Goal: Information Seeking & Learning: Learn about a topic

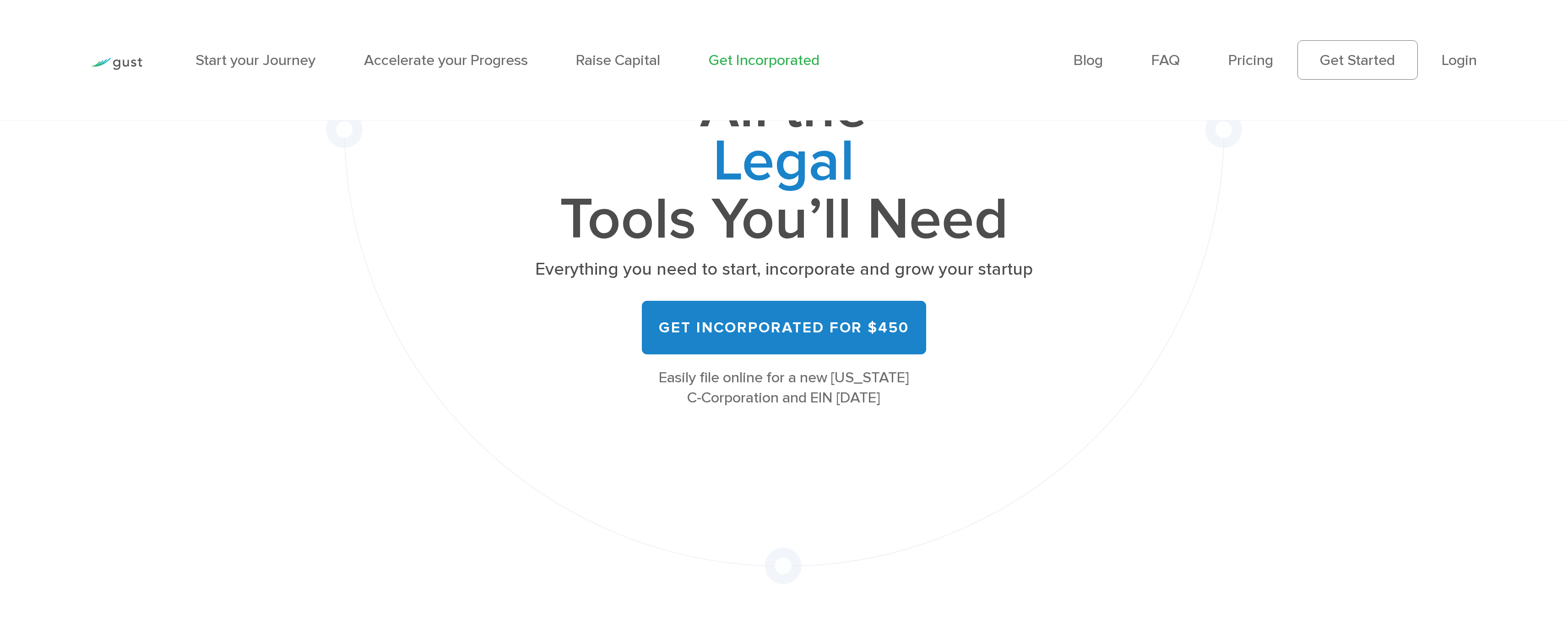
scroll to position [211, 0]
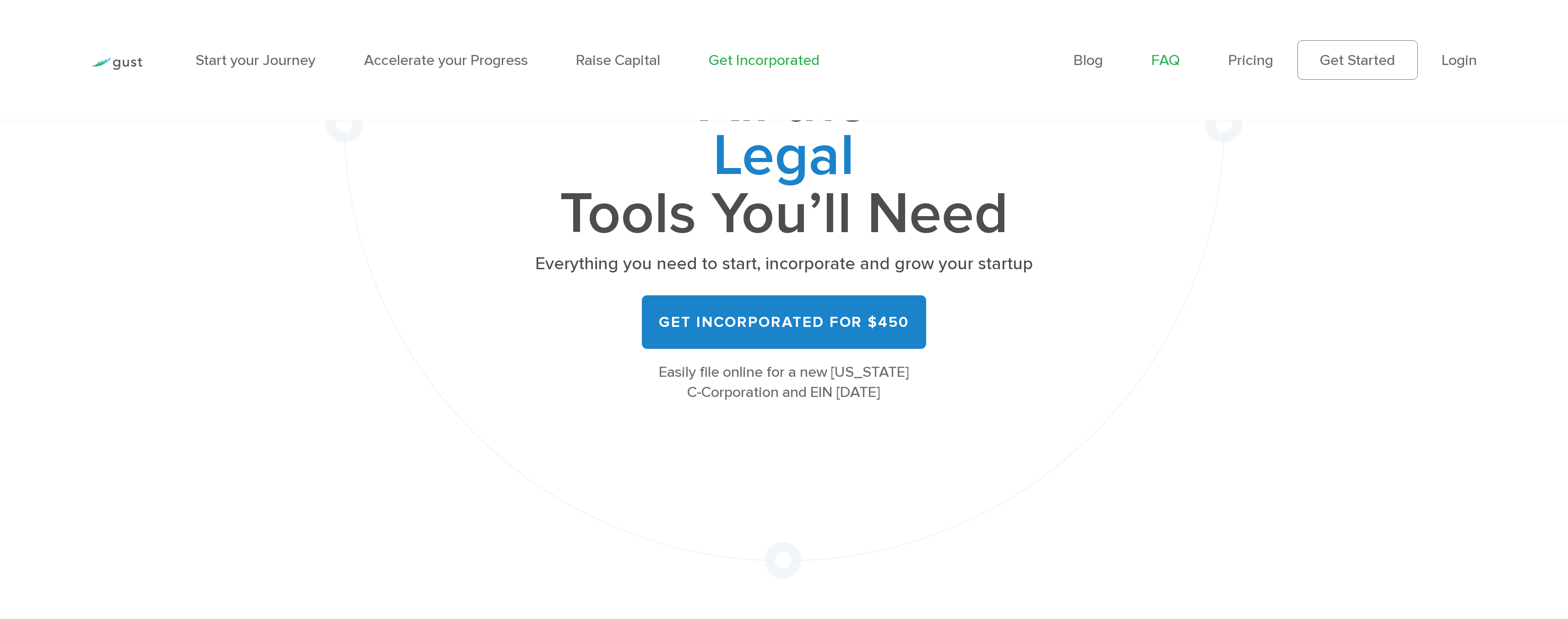
click at [1162, 61] on link "FAQ" at bounding box center [1165, 60] width 29 height 18
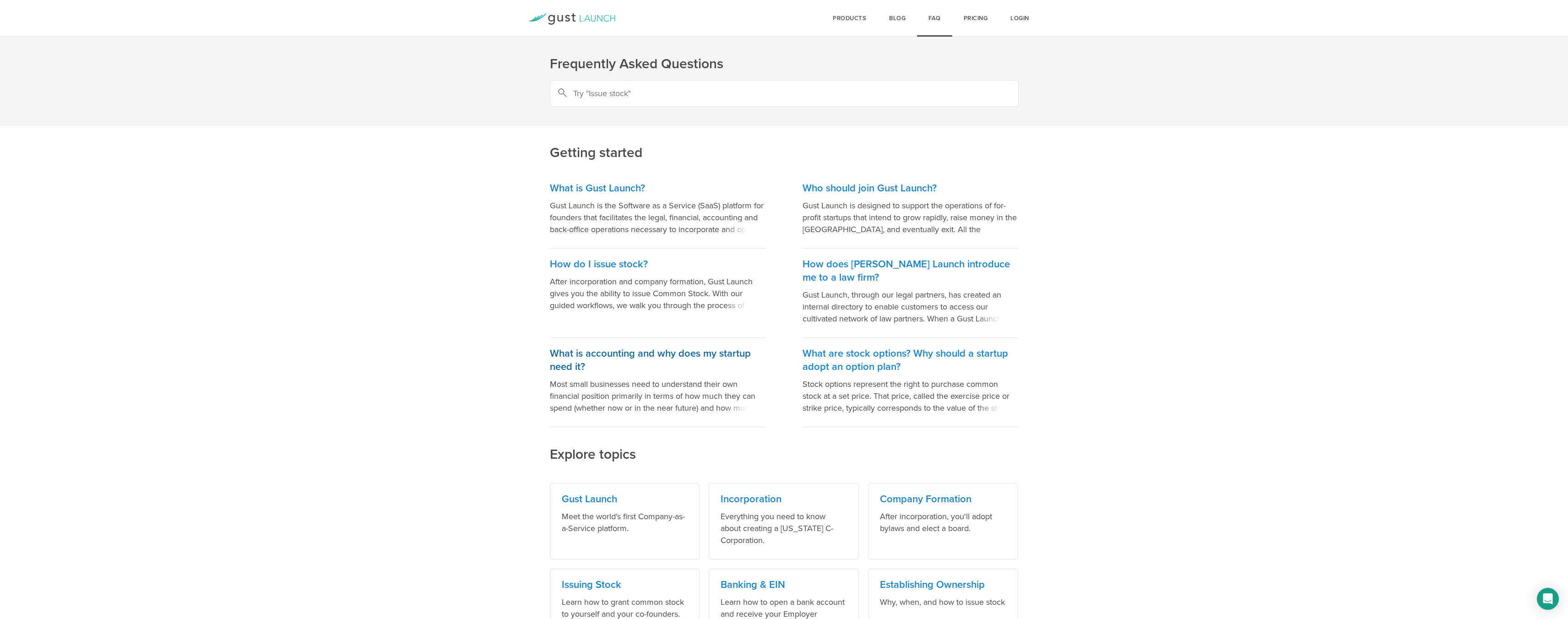
click at [680, 353] on h3 "What is accounting and why does my startup need it?" at bounding box center [658, 361] width 216 height 27
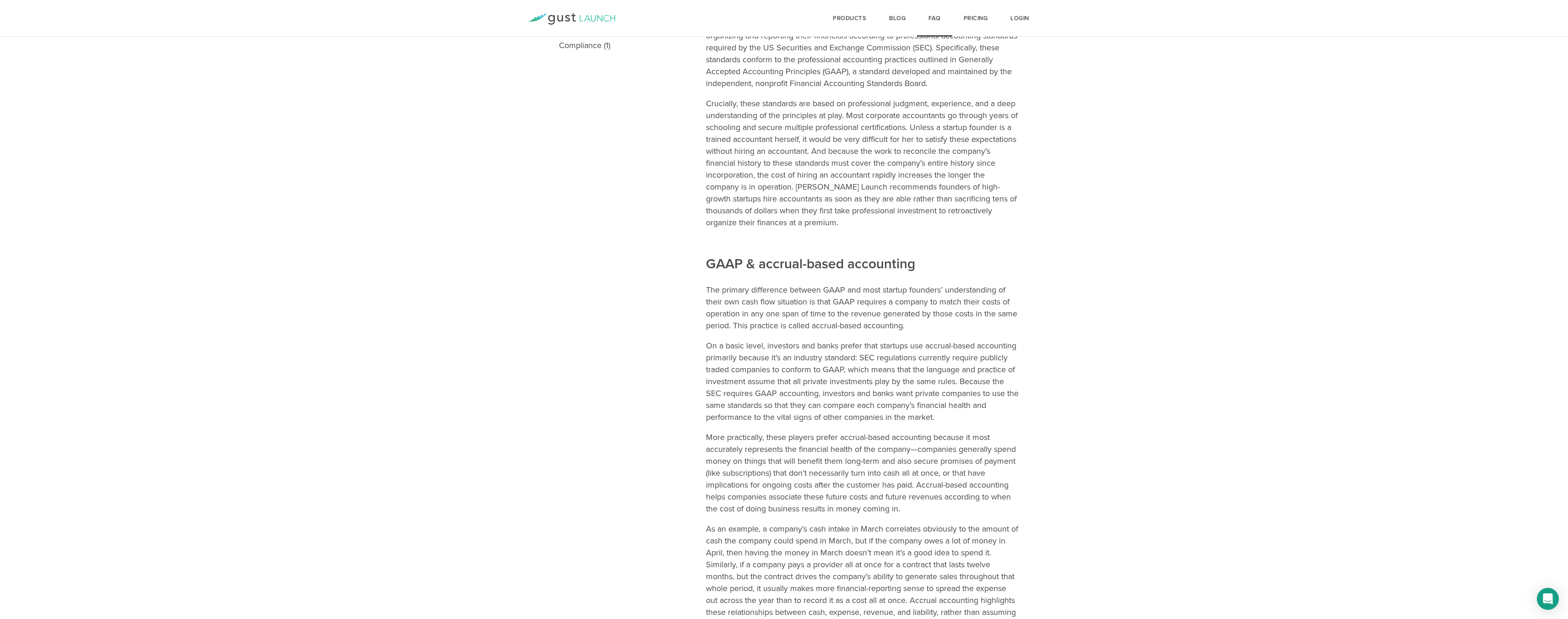
scroll to position [384, 0]
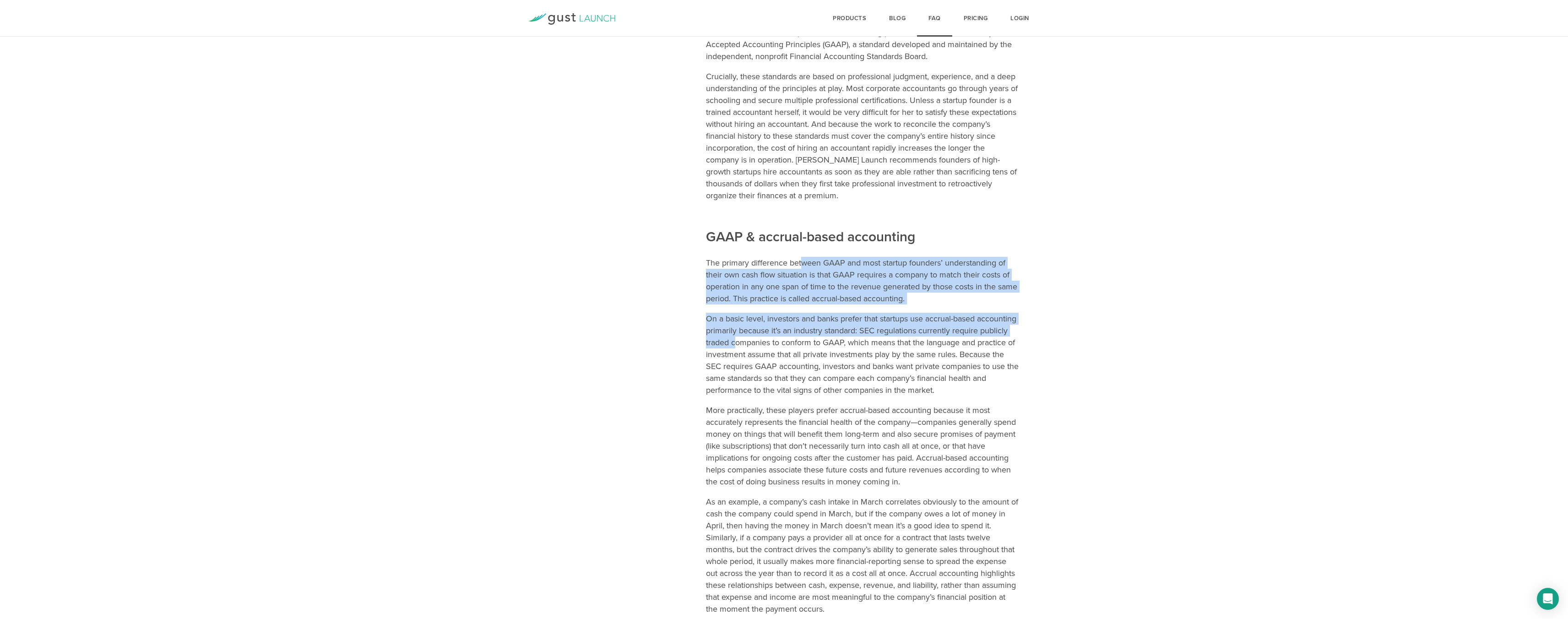
drag, startPoint x: 801, startPoint y: 265, endPoint x: 795, endPoint y: 342, distance: 77.2
click at [795, 342] on article "What is accounting and why does my startup need it? Most small businesses need …" at bounding box center [862, 387] width 313 height 1290
click at [804, 335] on p "On a basic level, investors and banks prefer that startups use accrual-based ac…" at bounding box center [862, 354] width 313 height 84
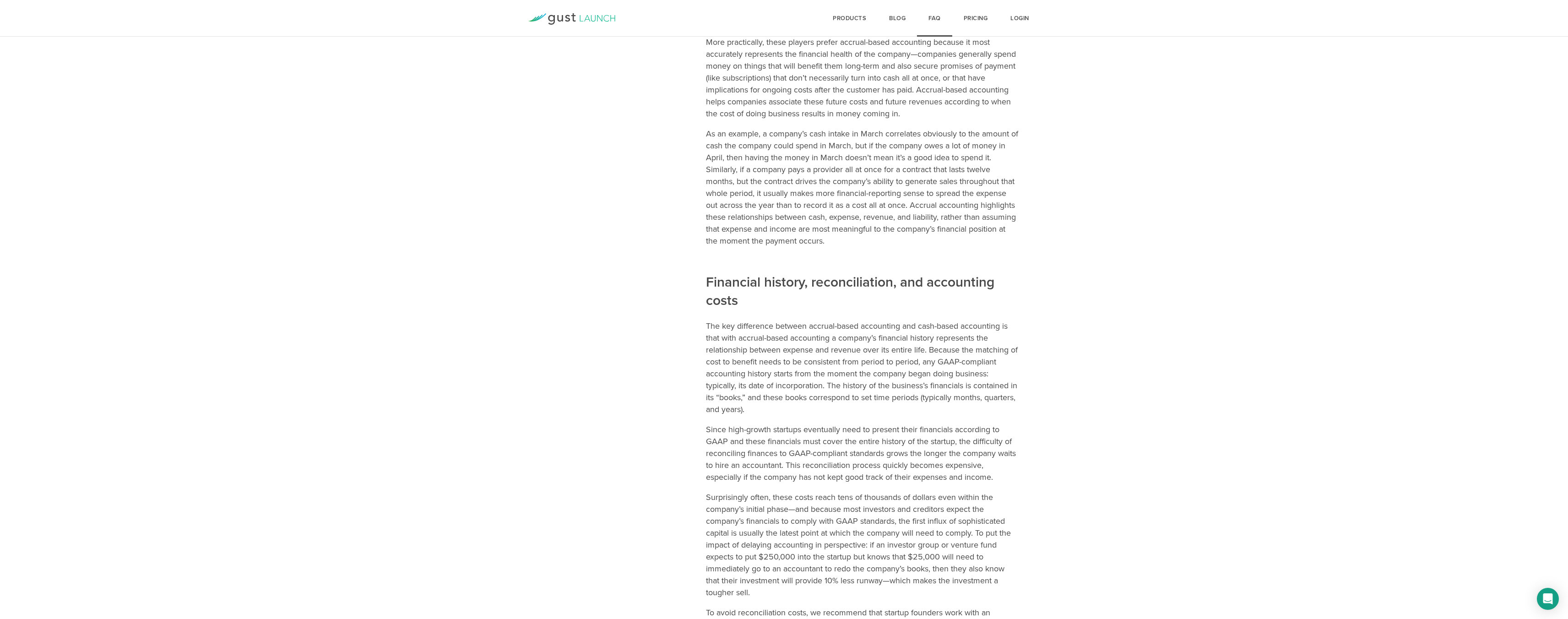
scroll to position [0, 0]
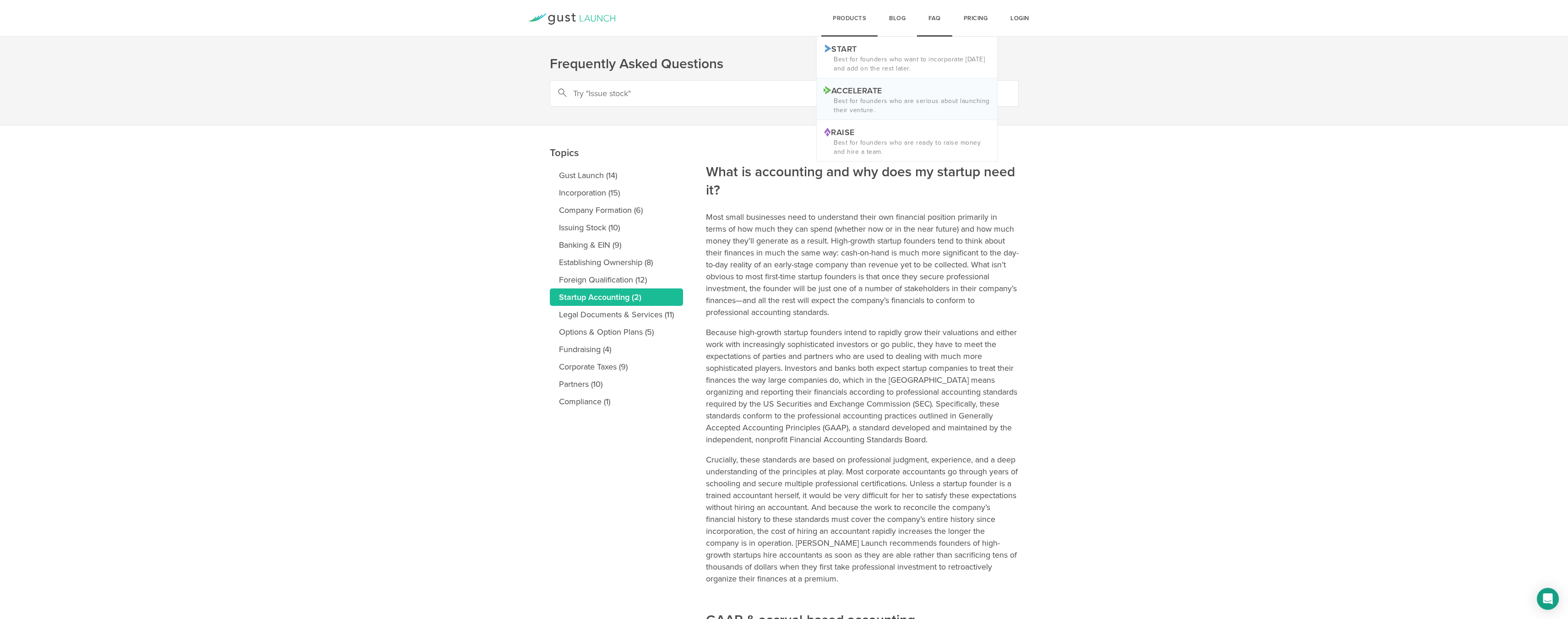
click at [847, 87] on p "Accelerate Logo ACCELERATE" at bounding box center [906, 89] width 166 height 10
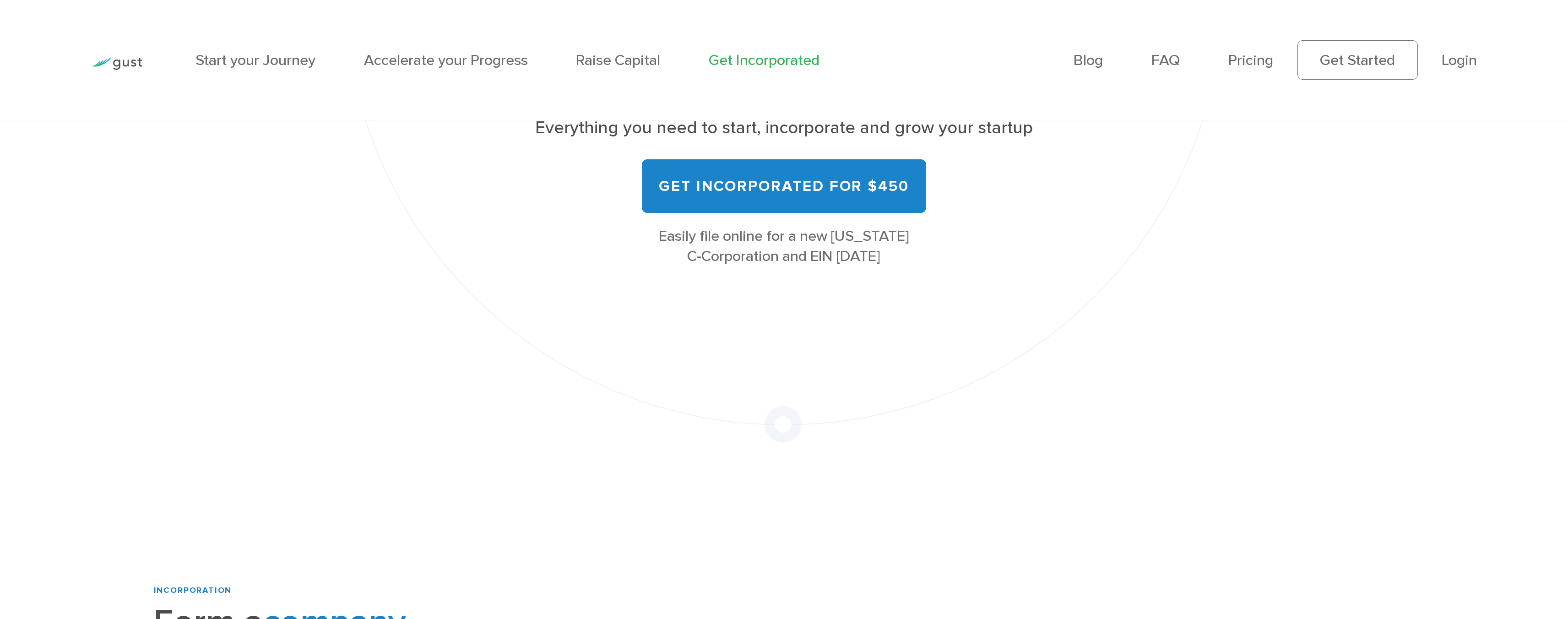
scroll to position [346, 0]
click at [117, 59] on img at bounding box center [117, 63] width 51 height 12
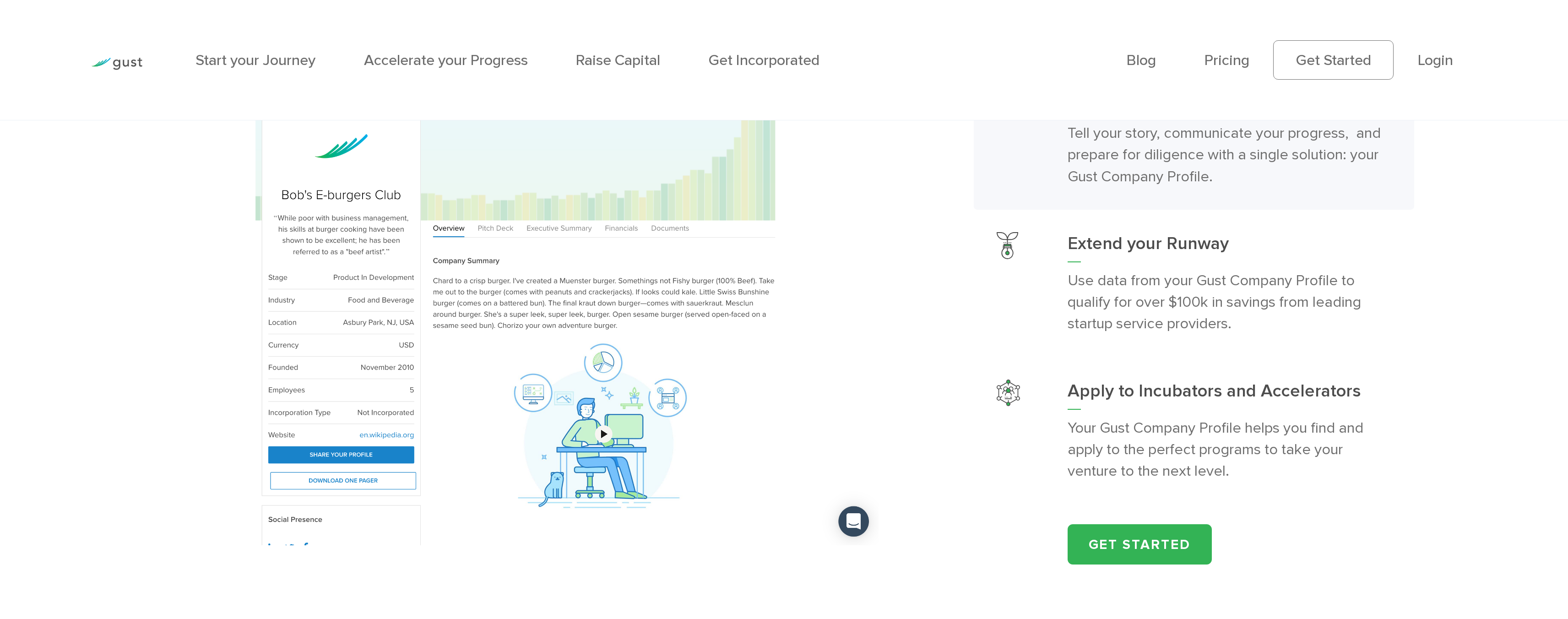
scroll to position [1594, 0]
